Goal: Transaction & Acquisition: Book appointment/travel/reservation

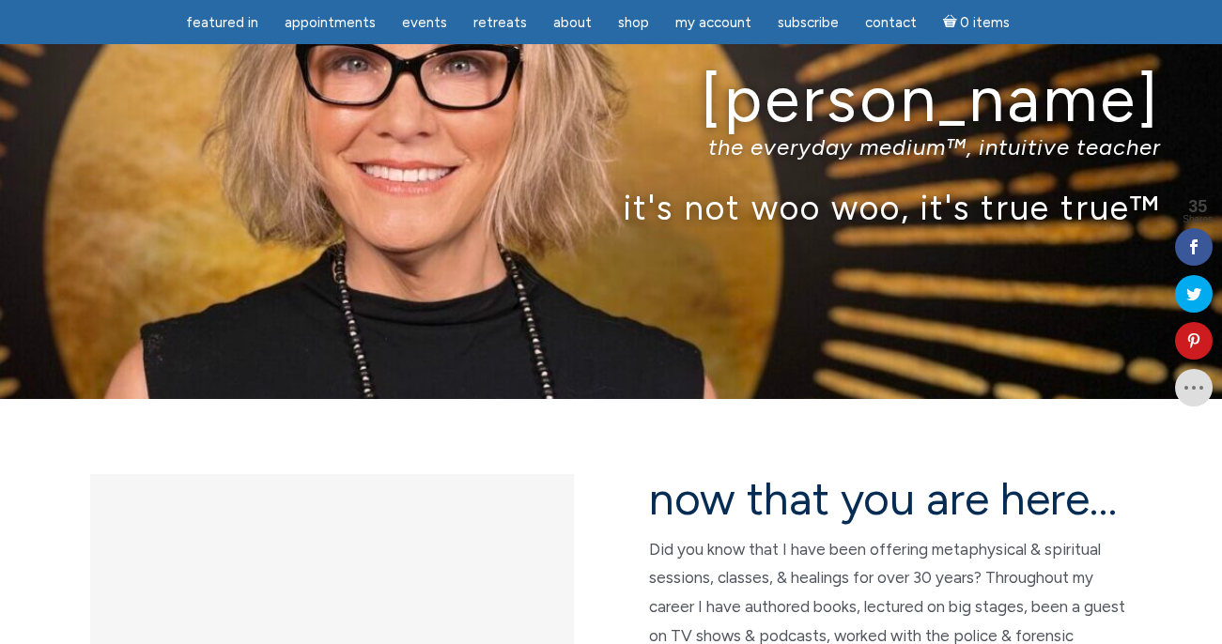
scroll to position [94, 0]
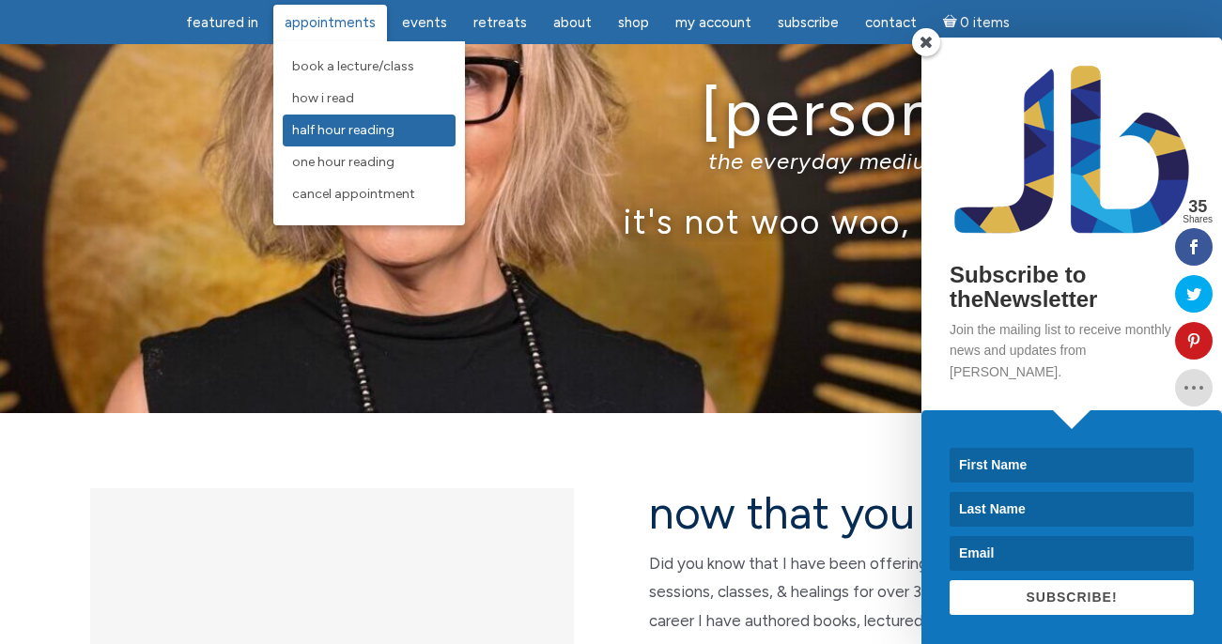
click at [328, 132] on span "Half Hour Reading" at bounding box center [343, 130] width 102 height 16
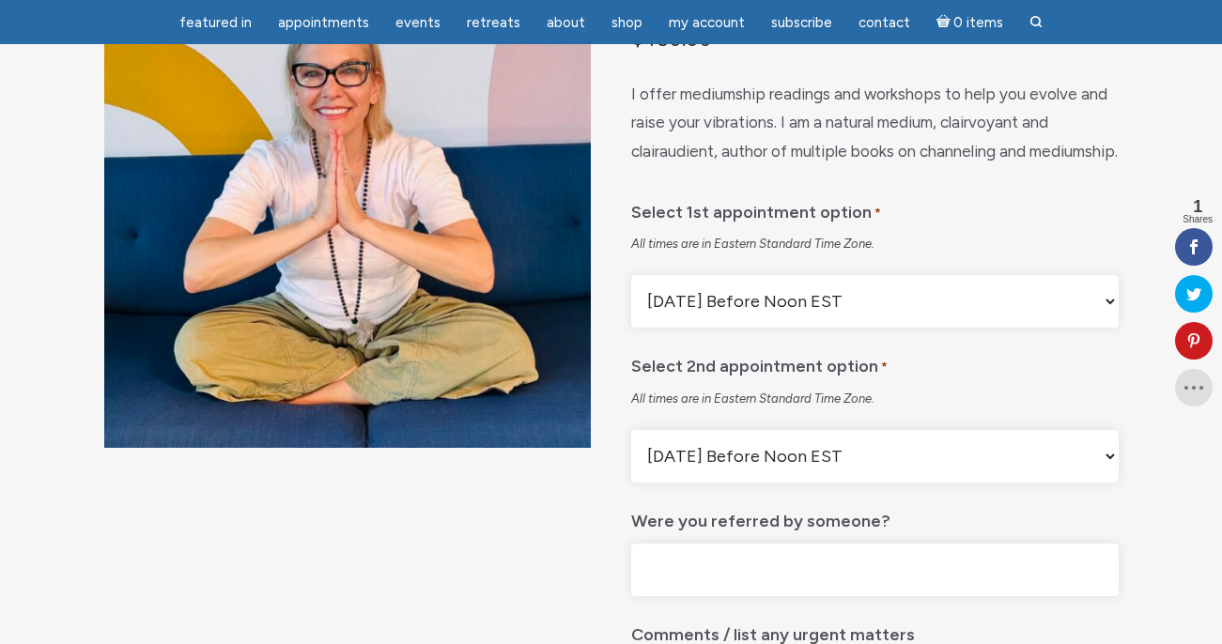
scroll to position [282, 0]
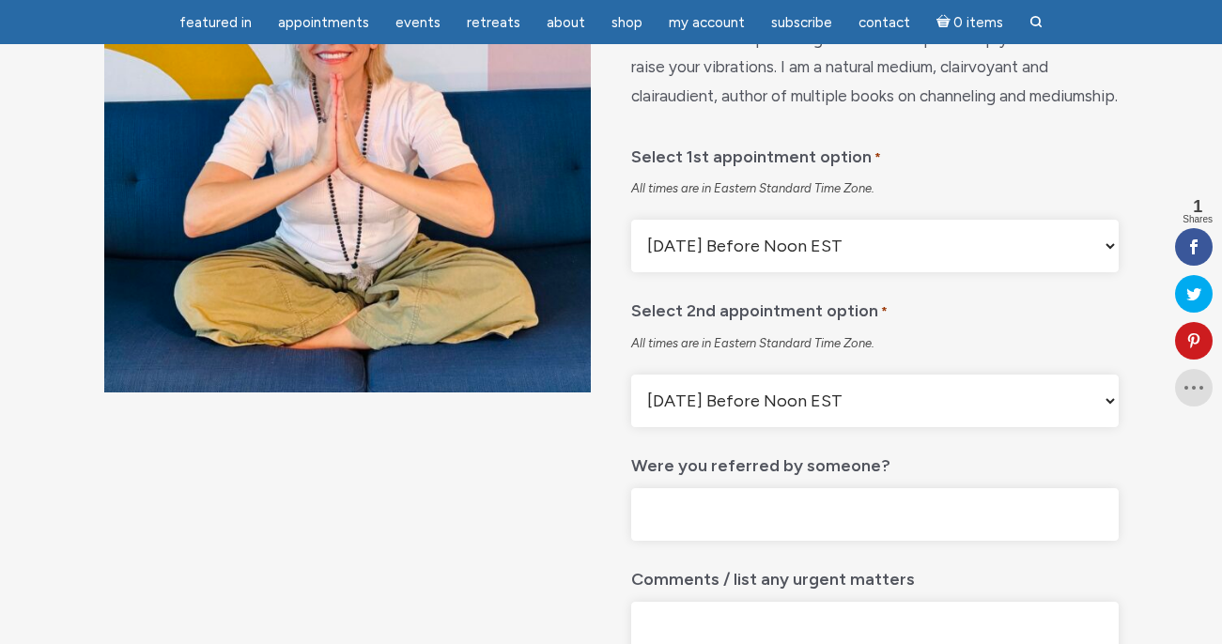
click at [851, 272] on select "Monday Before Noon EST Monday After Noon EST First Available Appointment" at bounding box center [874, 246] width 487 height 53
click at [915, 197] on div "All times are in Eastern Standard Time Zone." at bounding box center [874, 188] width 487 height 17
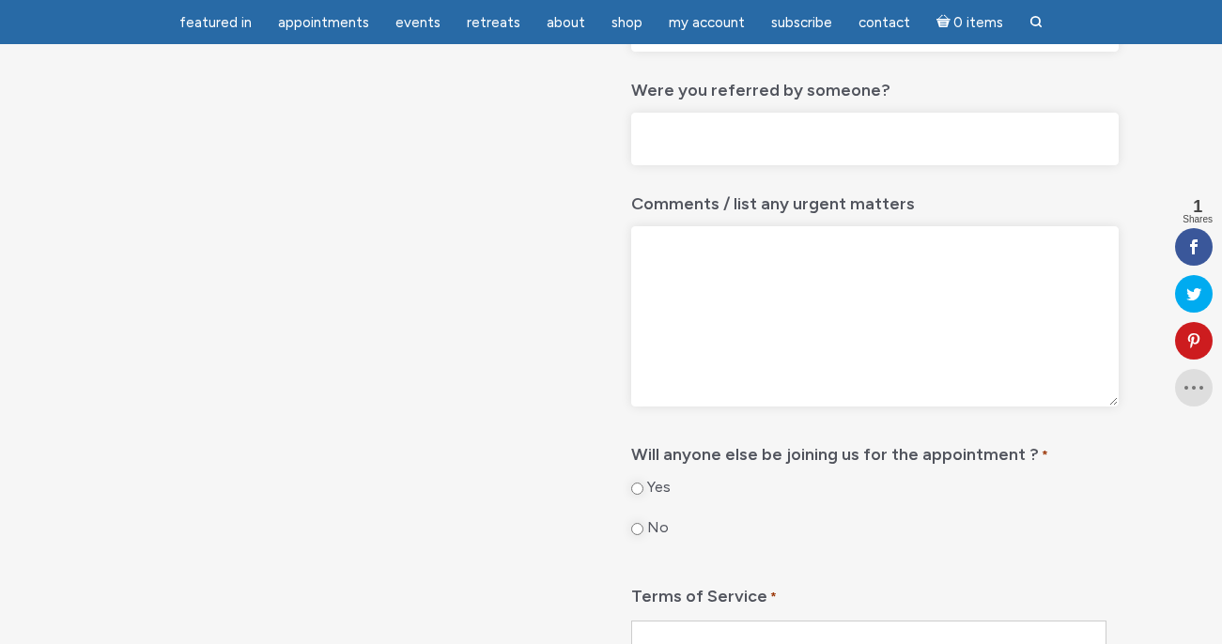
scroll to position [376, 0]
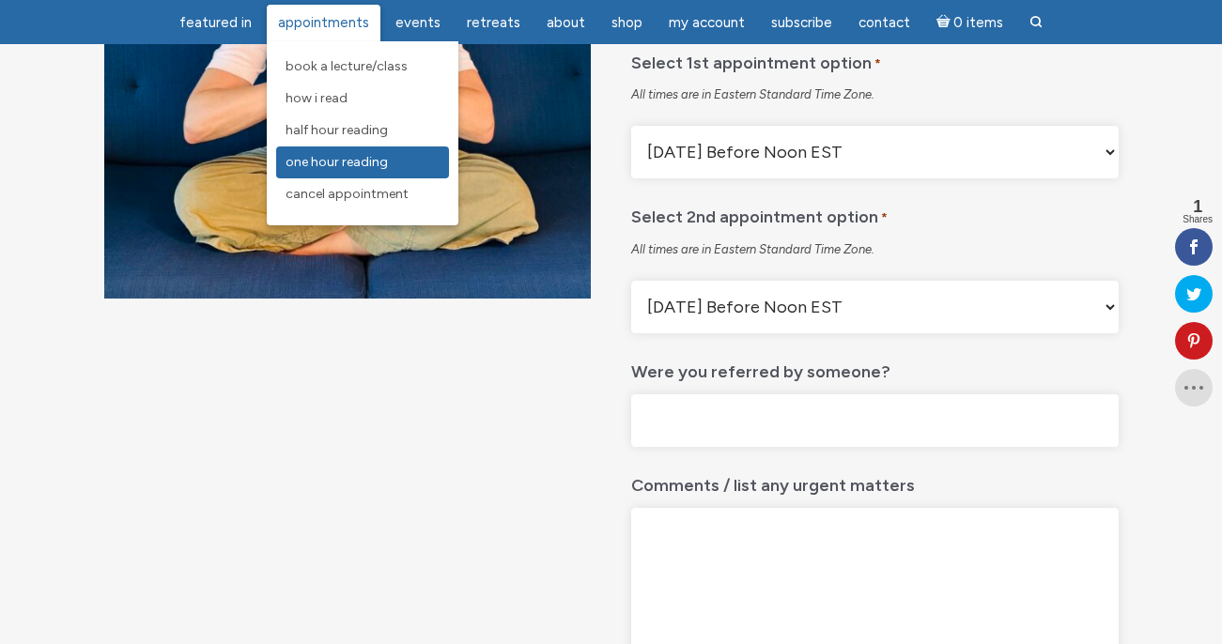
click at [344, 166] on span "One Hour Reading" at bounding box center [337, 162] width 102 height 16
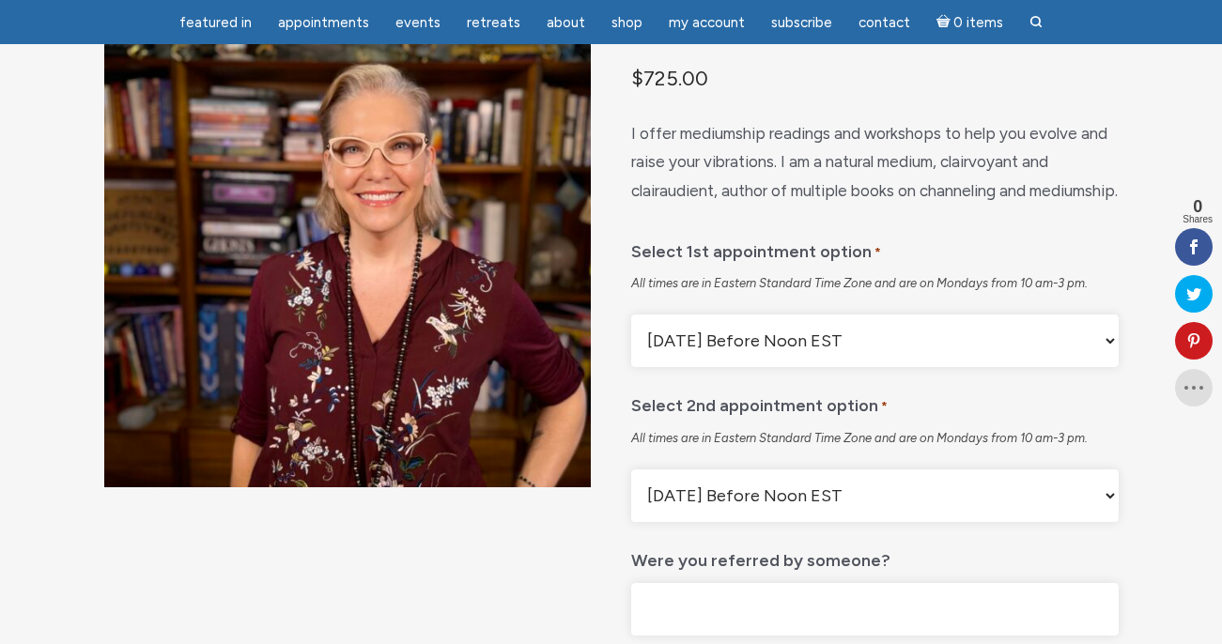
scroll to position [188, 0]
